Goal: Task Accomplishment & Management: Manage account settings

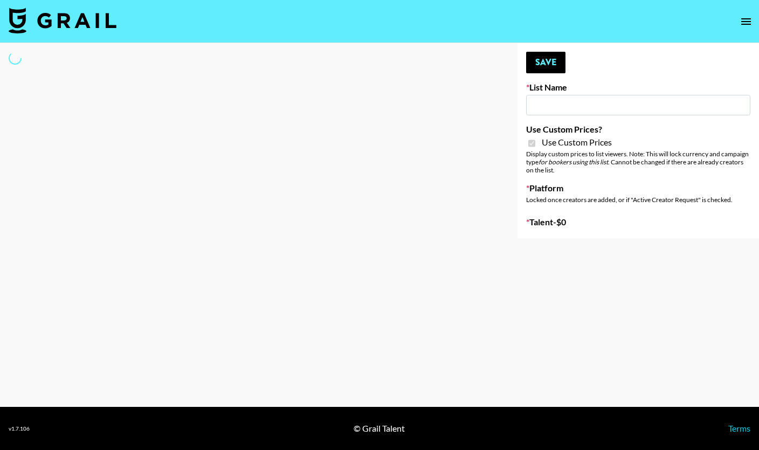
type input "Halovida (10th Oct)"
checkbox input "true"
select select "Brand"
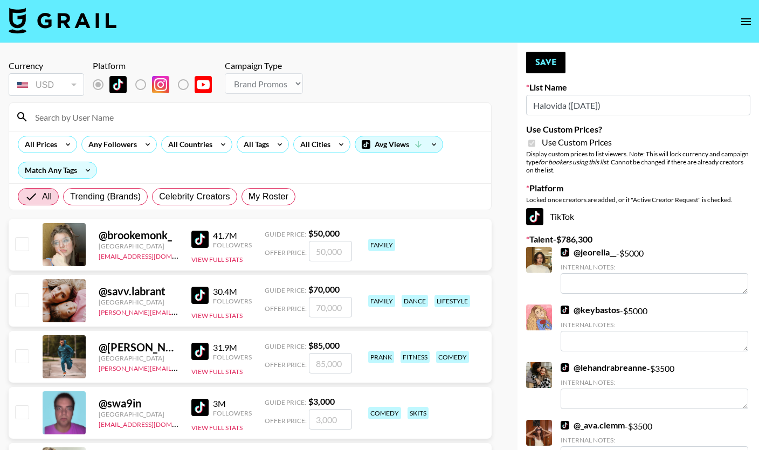
click at [178, 112] on input at bounding box center [257, 116] width 456 height 17
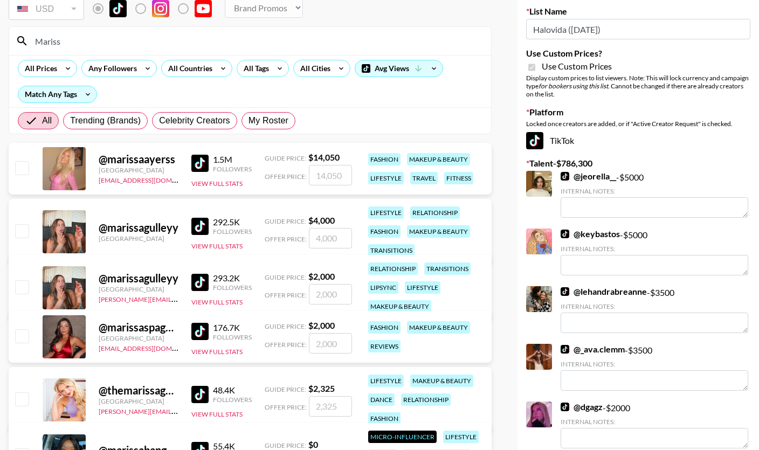
scroll to position [77, 0]
type input "Mariss"
click at [20, 336] on input "checkbox" at bounding box center [21, 335] width 13 height 13
checkbox input "true"
click at [322, 346] on input "2000" at bounding box center [330, 343] width 43 height 20
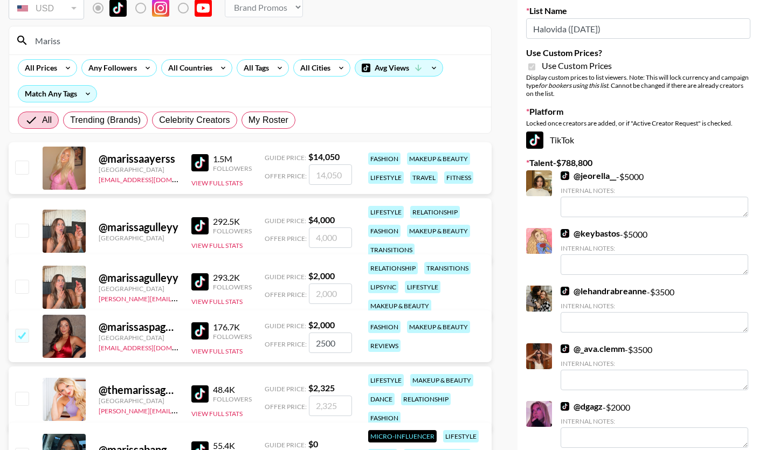
scroll to position [0, 0]
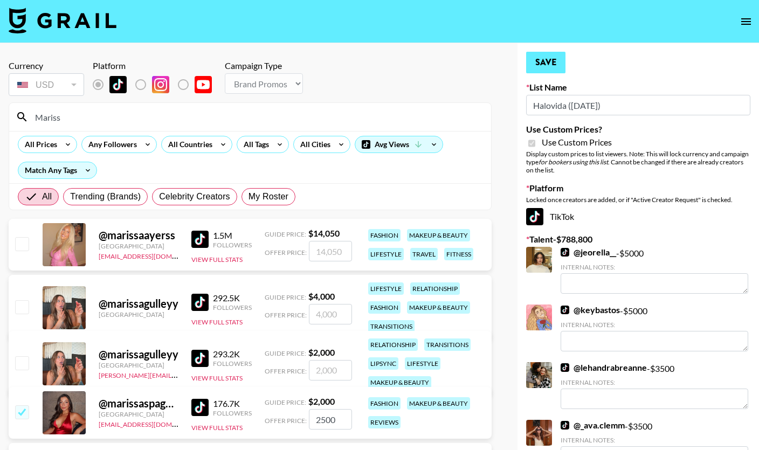
type input "2500"
click at [548, 63] on button "Save" at bounding box center [545, 63] width 39 height 22
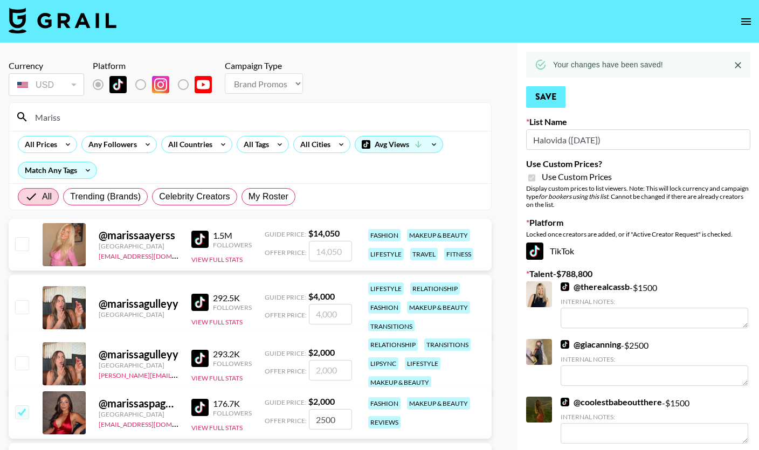
click at [542, 99] on button "Save" at bounding box center [545, 97] width 39 height 22
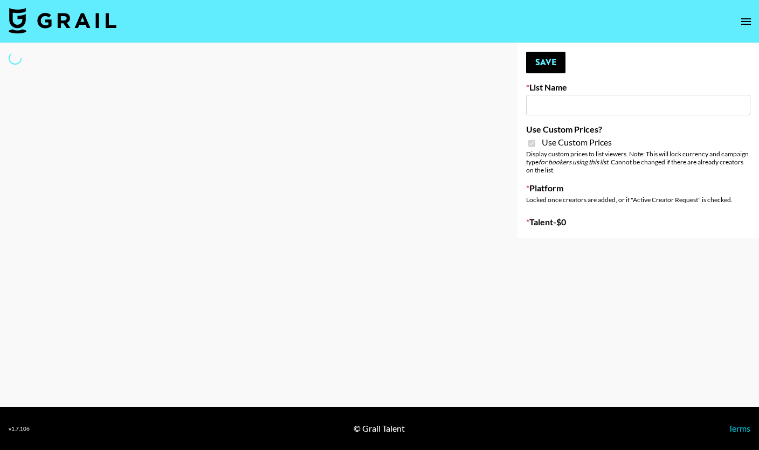
select select "Brand"
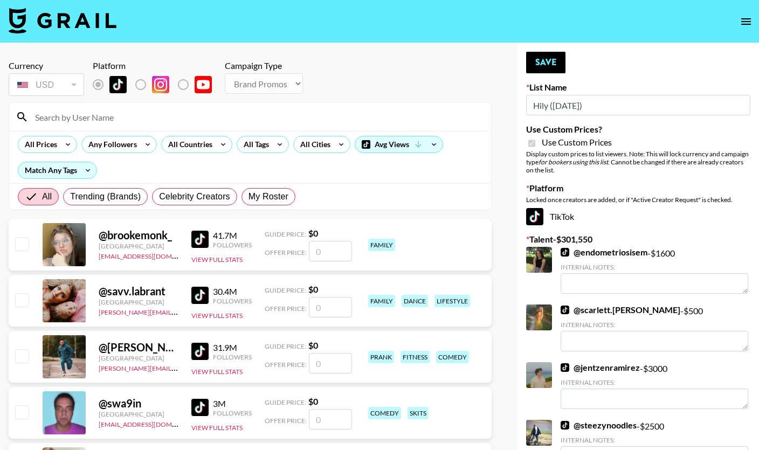
type input "Hily ([DATE])"
checkbox input "true"
click at [63, 116] on div "Currency is locked to USD" at bounding box center [47, 112] width 78 height 12
click at [109, 122] on input at bounding box center [257, 116] width 456 height 17
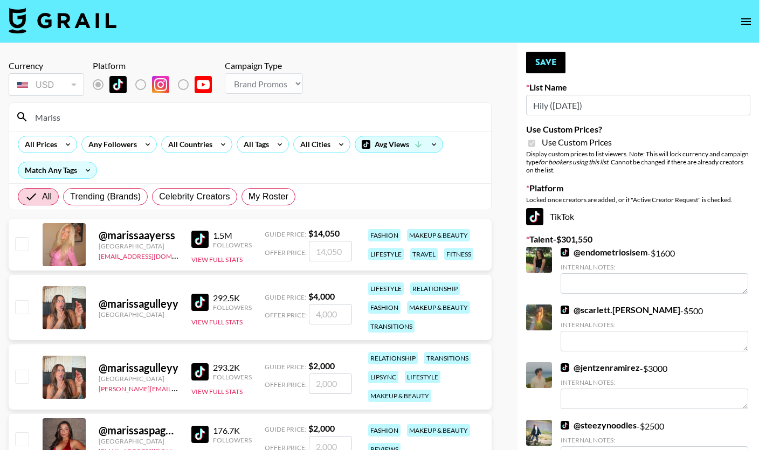
type input "Mariss"
click at [19, 441] on input "checkbox" at bounding box center [21, 438] width 13 height 13
checkbox input "true"
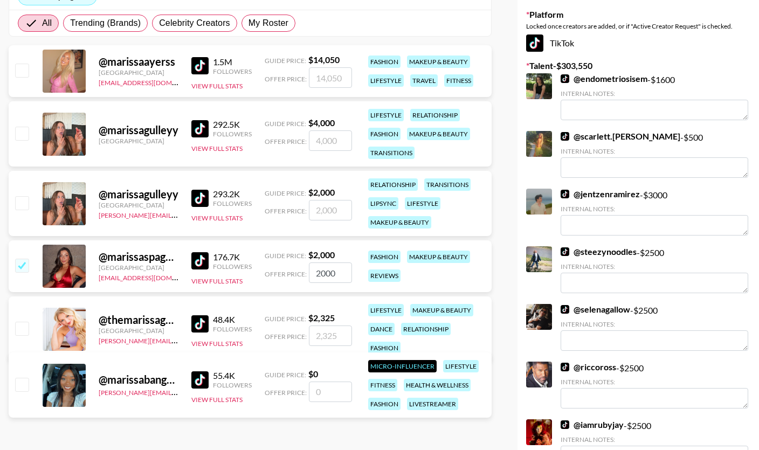
scroll to position [200, 0]
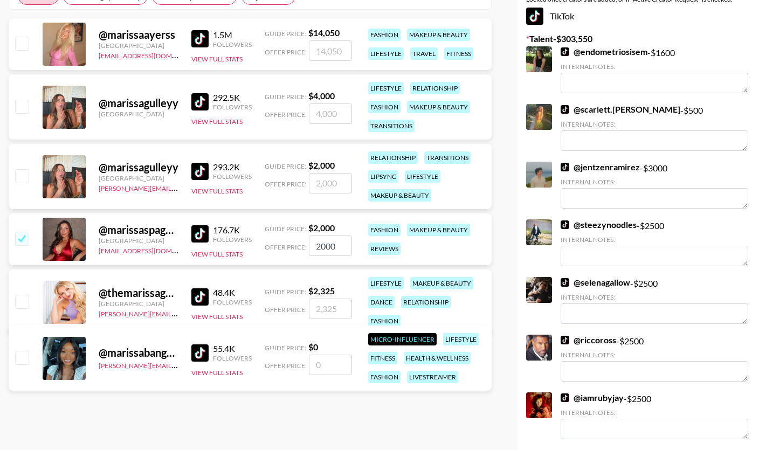
click at [323, 245] on input "2000" at bounding box center [330, 246] width 43 height 20
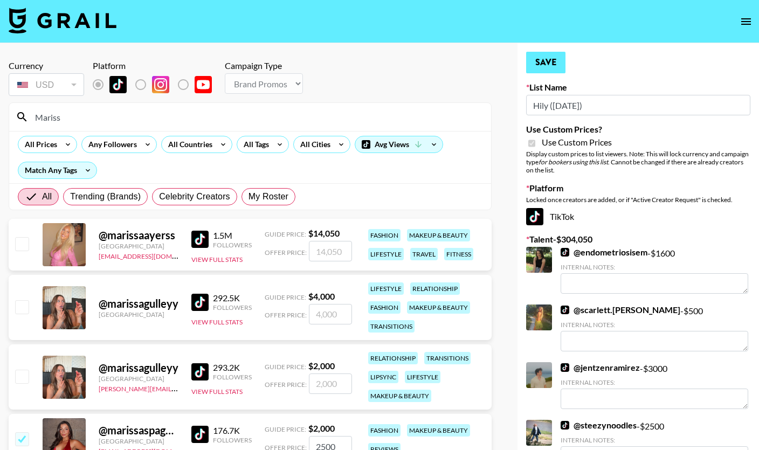
type input "2500"
click at [553, 68] on button "Save" at bounding box center [545, 63] width 39 height 22
